Goal: Information Seeking & Learning: Learn about a topic

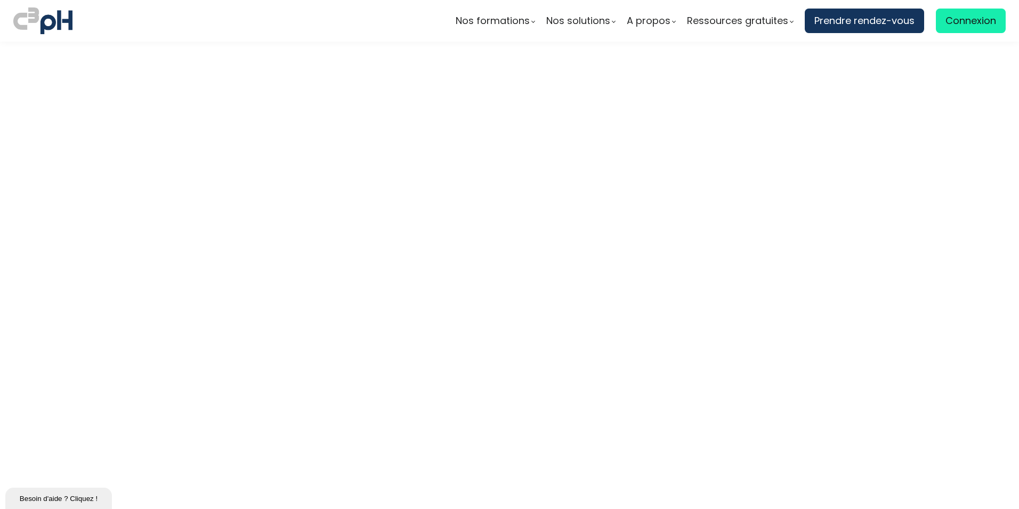
scroll to position [3092, 0]
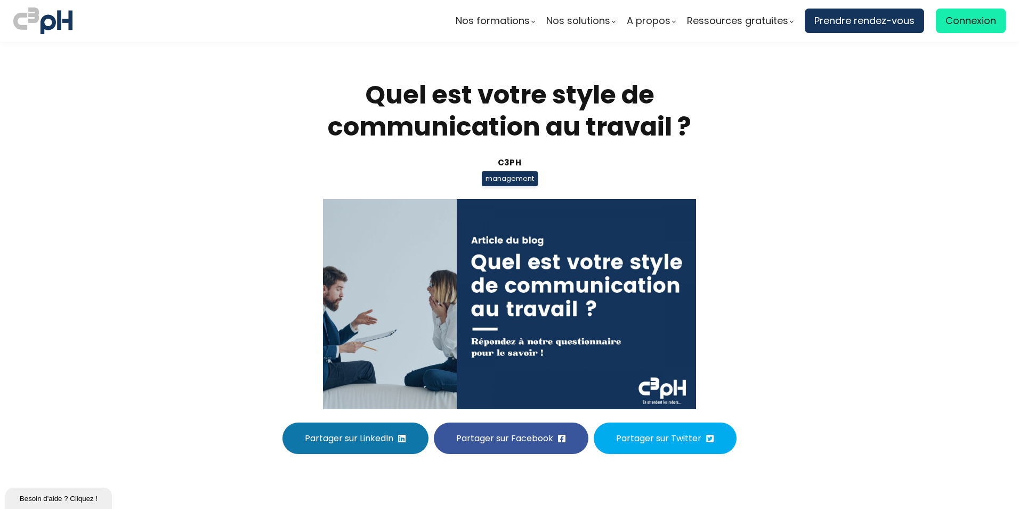
scroll to position [3092, 0]
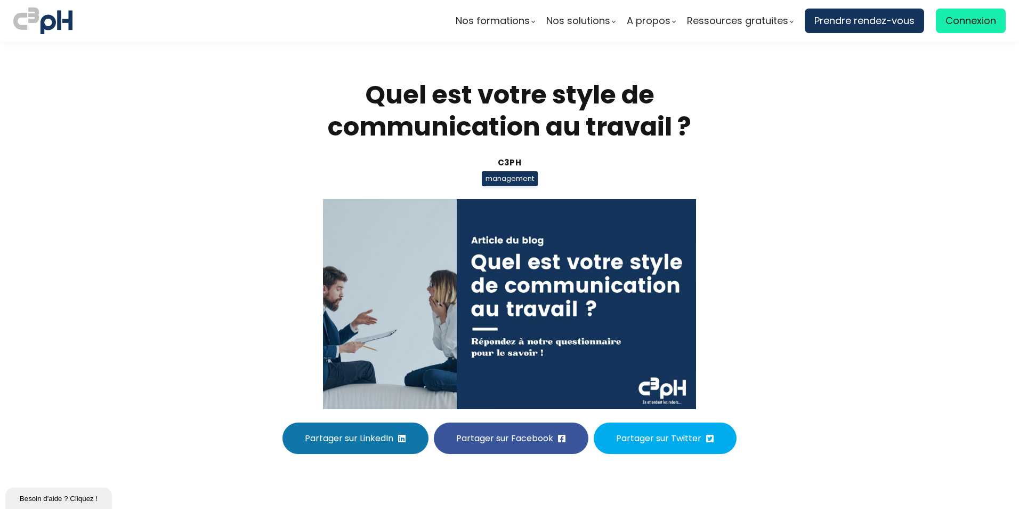
scroll to position [3092, 0]
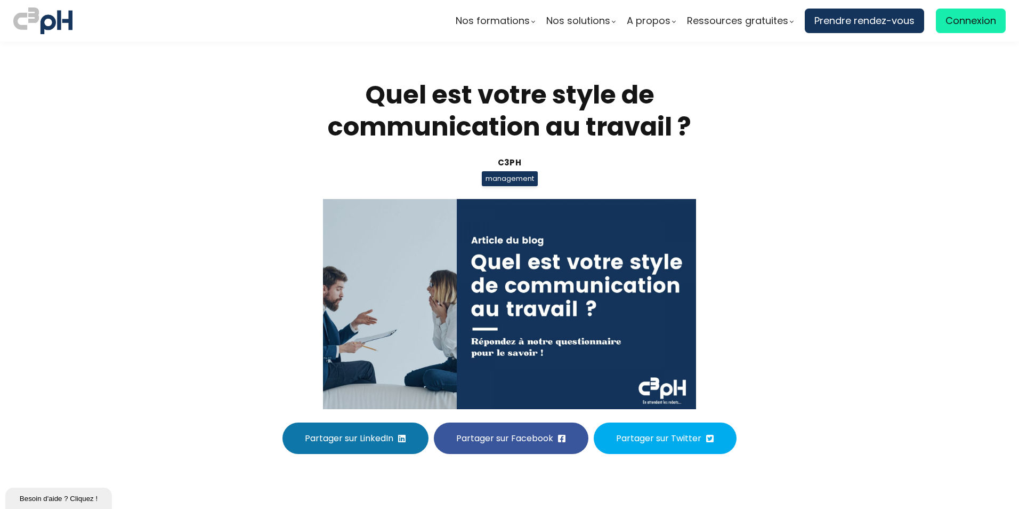
scroll to position [3092, 0]
